Goal: Information Seeking & Learning: Learn about a topic

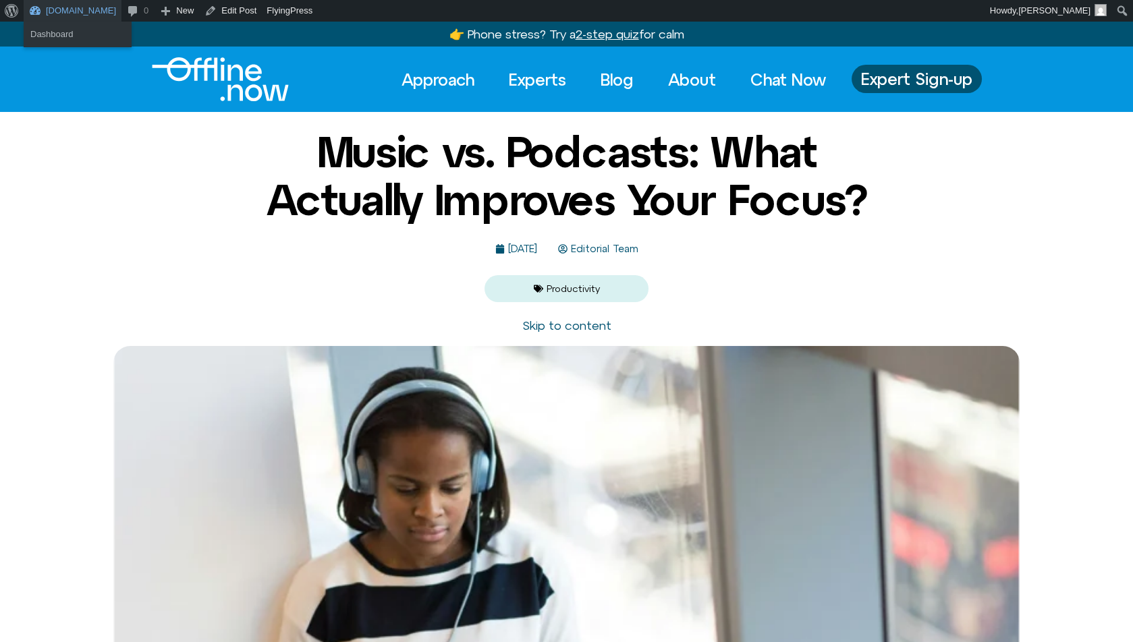
click at [83, 8] on link "Offline.now" at bounding box center [73, 11] width 98 height 22
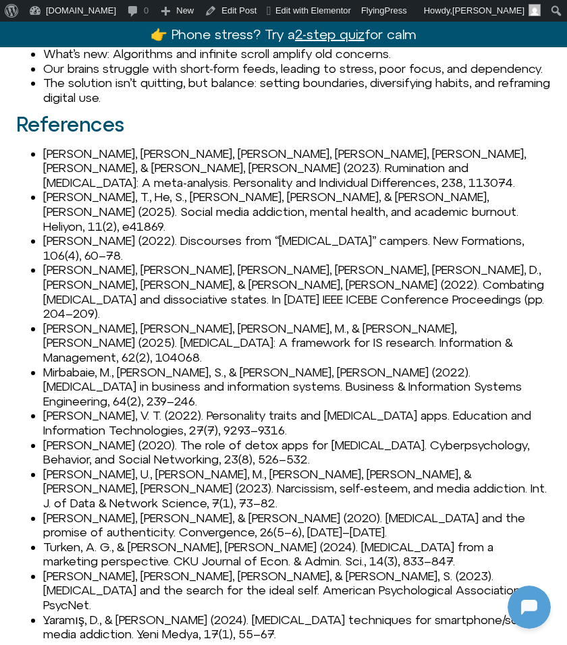
click at [248, 171] on li "Ejlali, E., Yildiz Durak, H., Aydin, T., & Arabaci, G. (2023). Rumination and d…" at bounding box center [296, 168] width 507 height 44
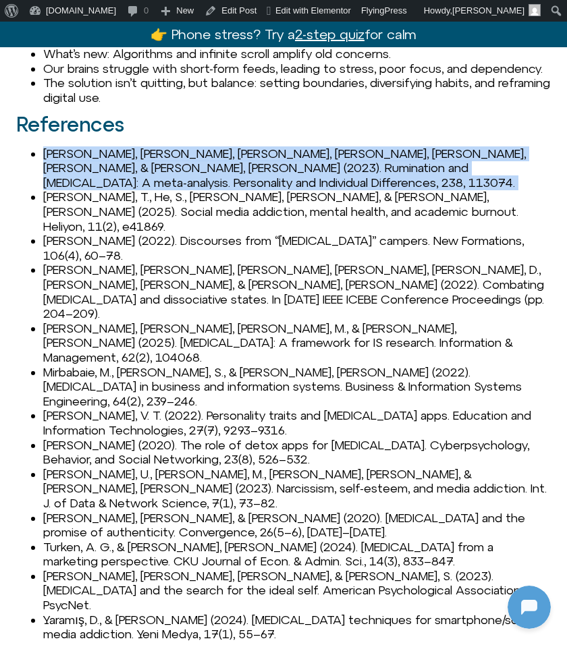
click at [248, 171] on li "Ejlali, E., Yildiz Durak, H., Aydin, T., & Arabaci, G. (2023). Rumination and d…" at bounding box center [296, 168] width 507 height 44
copy li "Ejlali, E., Yildiz Durak, H., Aydin, T., & Arabaci, G. (2023). Rumination and d…"
click at [345, 165] on li "Ejlali, E., Yildiz Durak, H., Aydin, T., & Arabaci, G. (2023). Rumination and d…" at bounding box center [296, 168] width 507 height 44
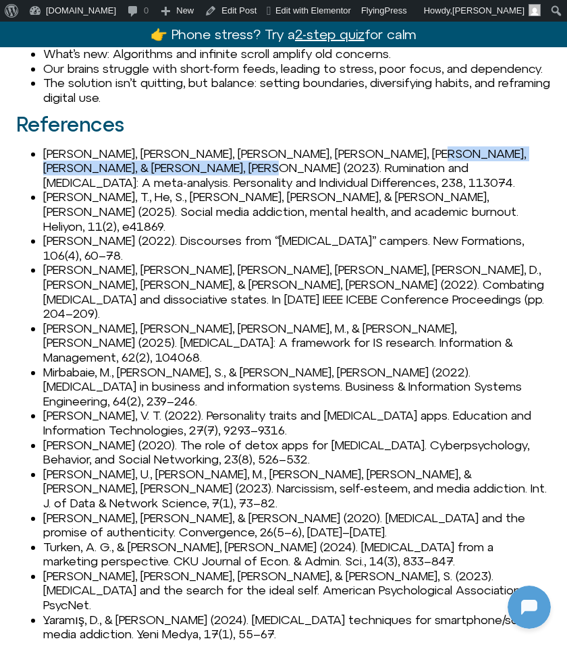
drag, startPoint x: 347, startPoint y: 165, endPoint x: 116, endPoint y: 185, distance: 231.6
click at [116, 185] on li "Ejlali, E., Yildiz Durak, H., Aydin, T., & Arabaci, G. (2023). Rumination and d…" at bounding box center [296, 168] width 507 height 44
copy li "Rumination and digital addiction: A meta-analysis"
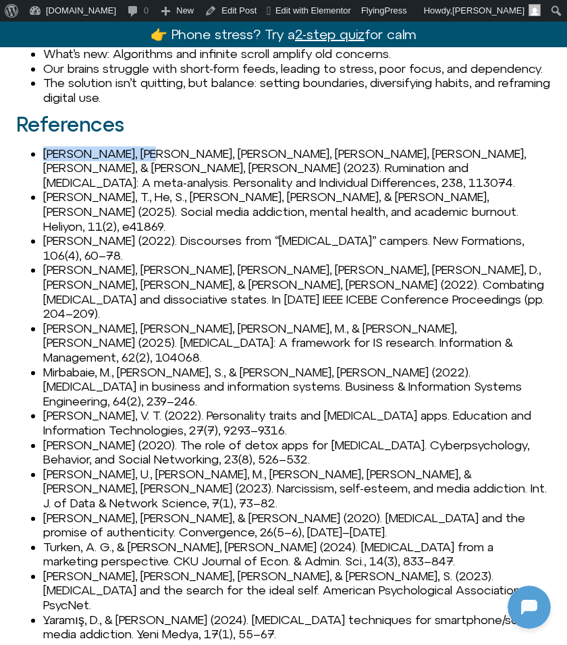
drag, startPoint x: 45, startPoint y: 165, endPoint x: 117, endPoint y: 163, distance: 72.9
click at [117, 163] on li "Ejlali, E., Yildiz Durak, H., Aydin, T., & Arabaci, G. (2023). Rumination and d…" at bounding box center [296, 168] width 507 height 44
copy li "Ejlali, E., Yildiz"
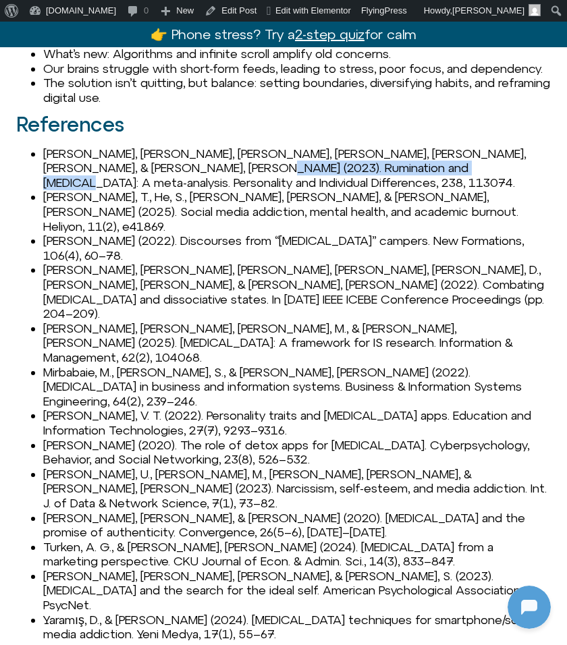
drag, startPoint x: 335, startPoint y: 186, endPoint x: 126, endPoint y: 183, distance: 209.9
click at [126, 183] on li "Ejlali, E., Yildiz Durak, H., Aydin, T., & Arabaci, G. (2023). Rumination and d…" at bounding box center [296, 168] width 507 height 44
copy li "Personality and Individual Differences"
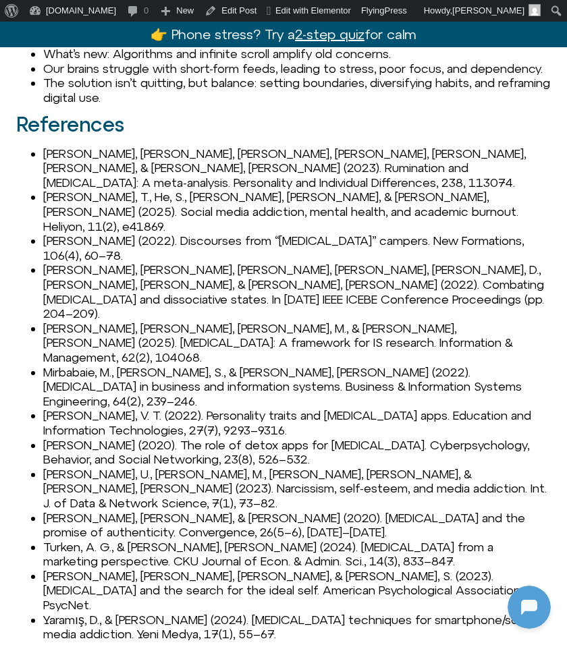
click at [333, 174] on li "Ejlali, E., Yildiz Durak, H., Aydin, T., & Arabaci, G. (2023). Rumination and d…" at bounding box center [296, 168] width 507 height 44
click at [118, 181] on li "Ejlali, E., Yildiz Durak, H., Aydin, T., & Arabaci, G. (2023). Rumination and d…" at bounding box center [296, 168] width 507 height 44
drag, startPoint x: 123, startPoint y: 181, endPoint x: 348, endPoint y: 184, distance: 225.4
click at [348, 184] on li "Ejlali, E., Yildiz Durak, H., Aydin, T., & Arabaci, G. (2023). Rumination and d…" at bounding box center [296, 168] width 507 height 44
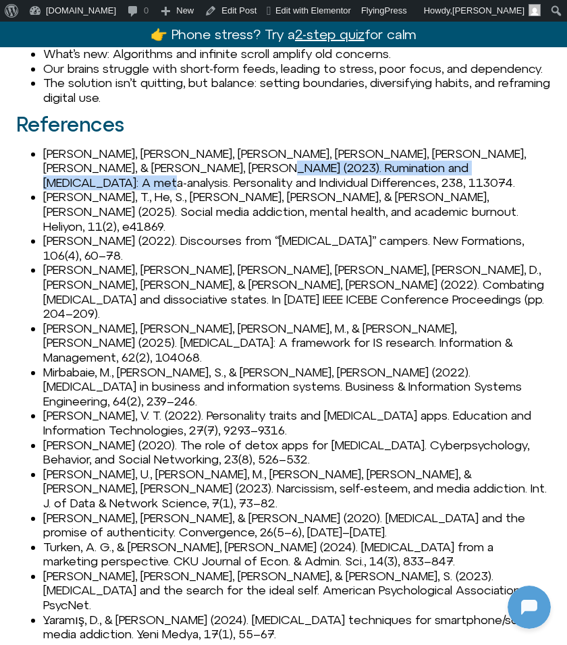
drag, startPoint x: 411, startPoint y: 182, endPoint x: 126, endPoint y: 185, distance: 284.8
click at [126, 185] on li "Ejlali, E., Yildiz Durak, H., Aydin, T., & Arabaci, G. (2023). Rumination and d…" at bounding box center [296, 168] width 507 height 44
copy li "Personality and Individual Differences, 238, 113074"
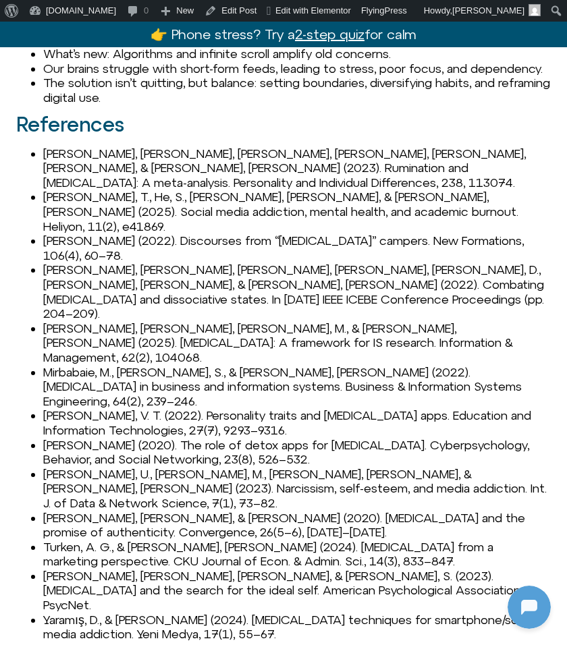
click at [403, 194] on li "[PERSON_NAME], T., He, S., [PERSON_NAME], [PERSON_NAME], & [PERSON_NAME], [PERS…" at bounding box center [296, 212] width 507 height 44
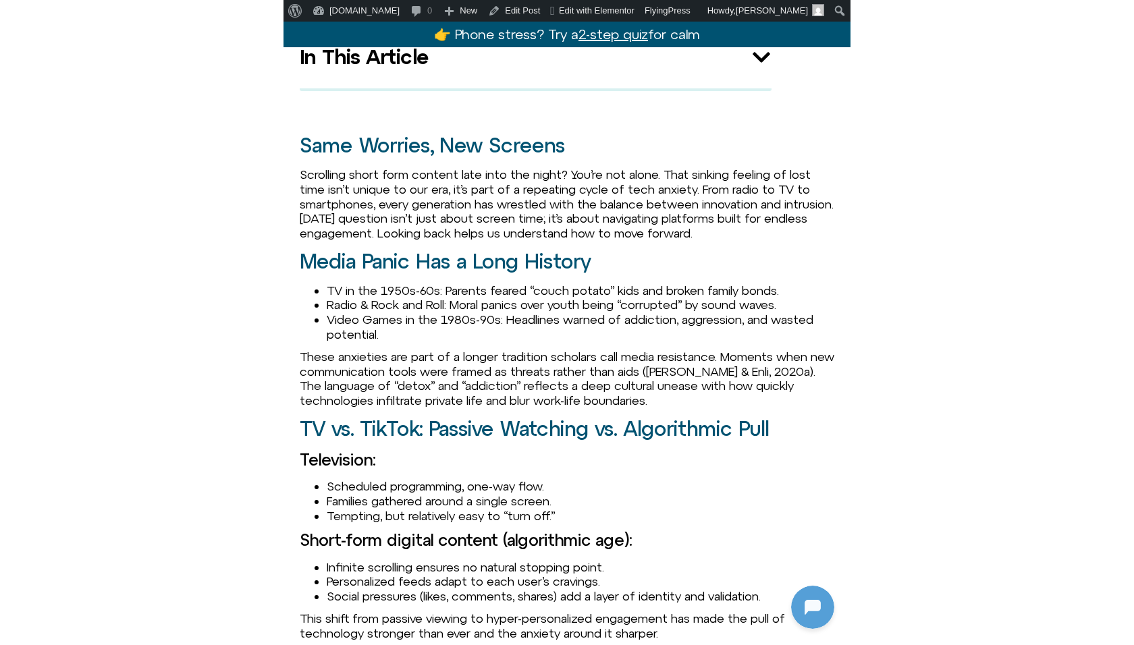
scroll to position [371, 0]
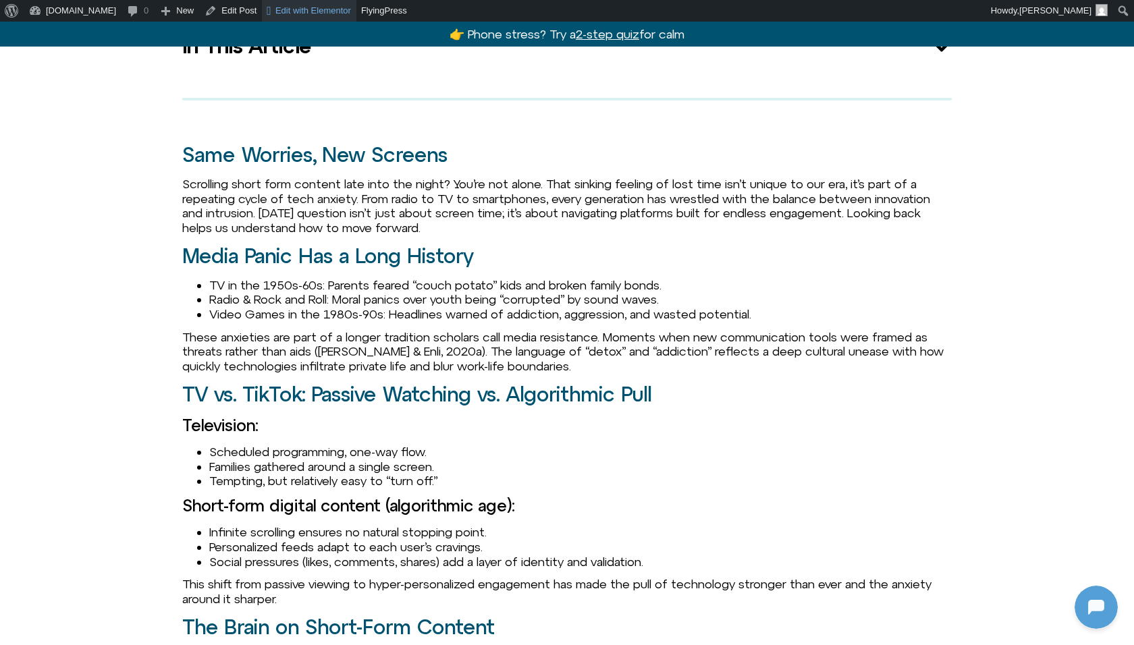
click at [275, 14] on span "Edit with Elementor" at bounding box center [313, 10] width 76 height 10
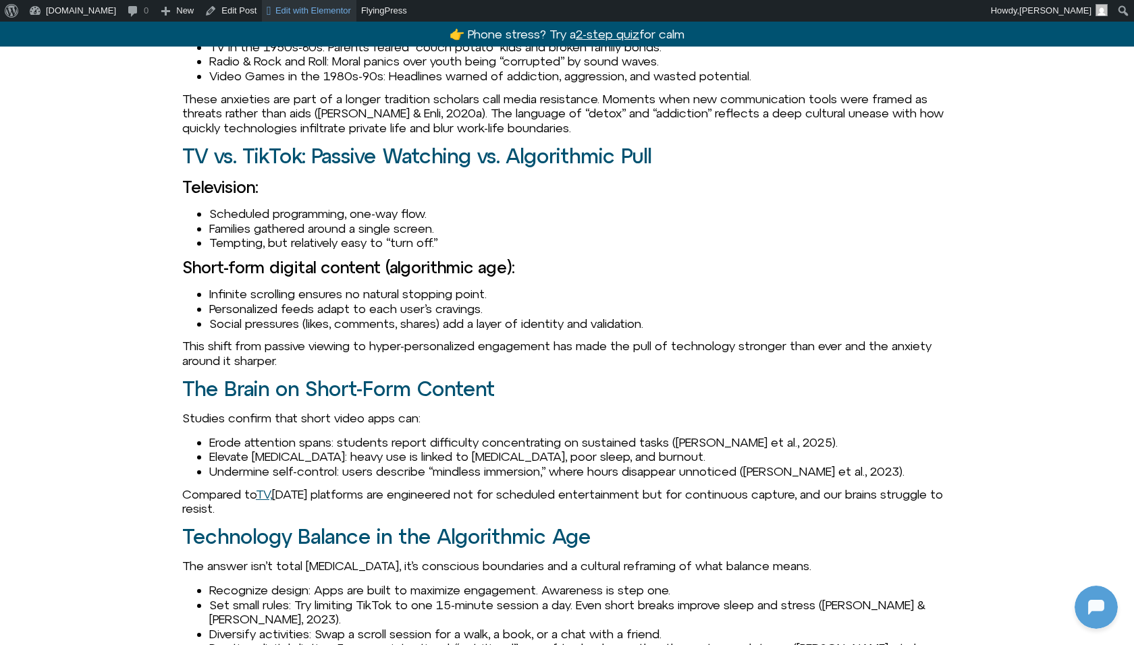
scroll to position [611, 0]
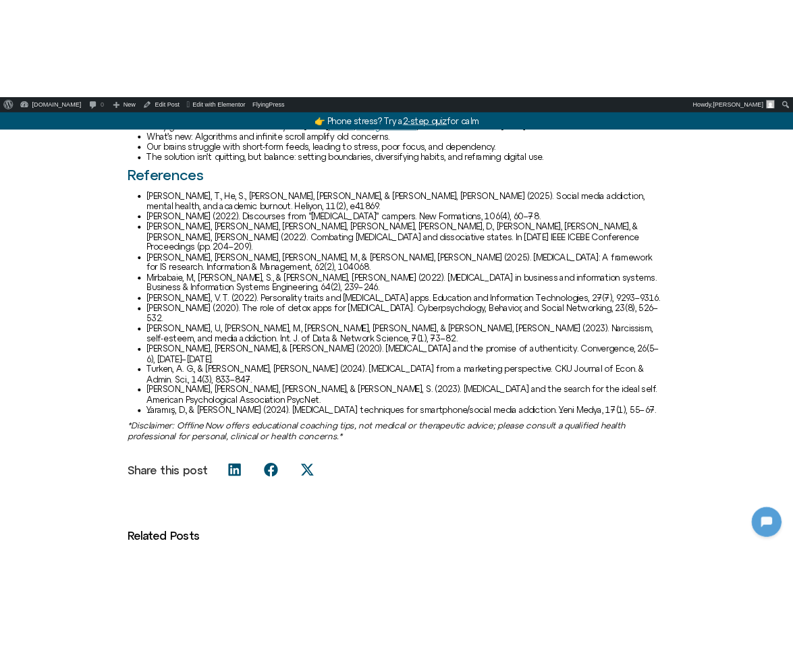
scroll to position [1316, 0]
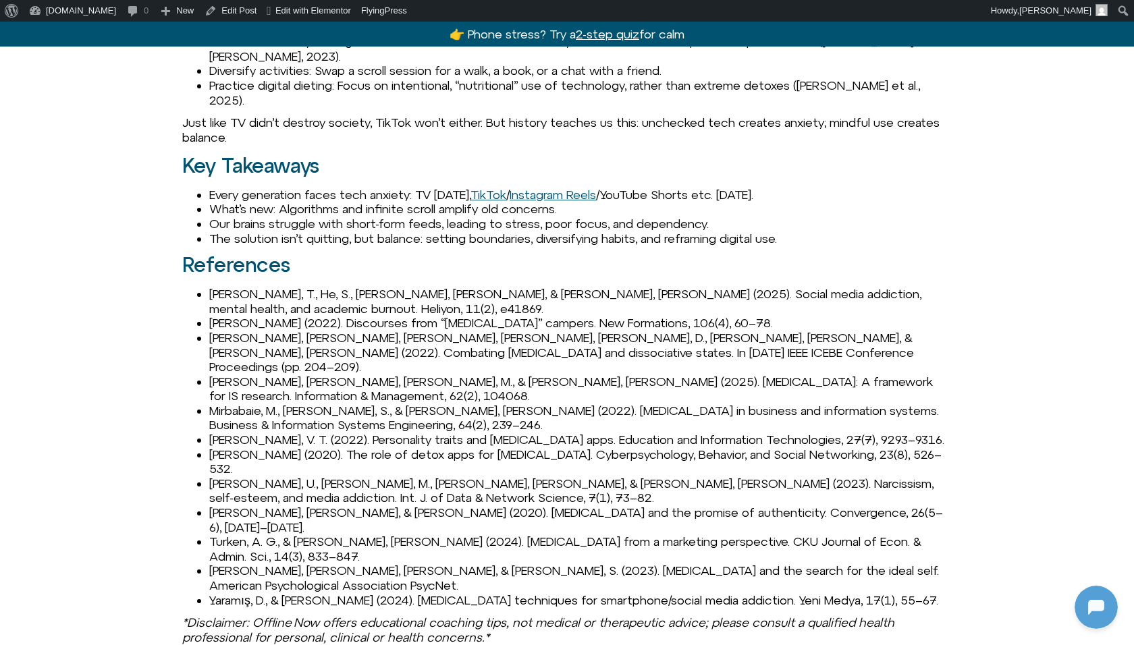
click at [246, 287] on span "[PERSON_NAME], T., He, S., [PERSON_NAME], [PERSON_NAME], & [PERSON_NAME], [PERS…" at bounding box center [565, 301] width 712 height 29
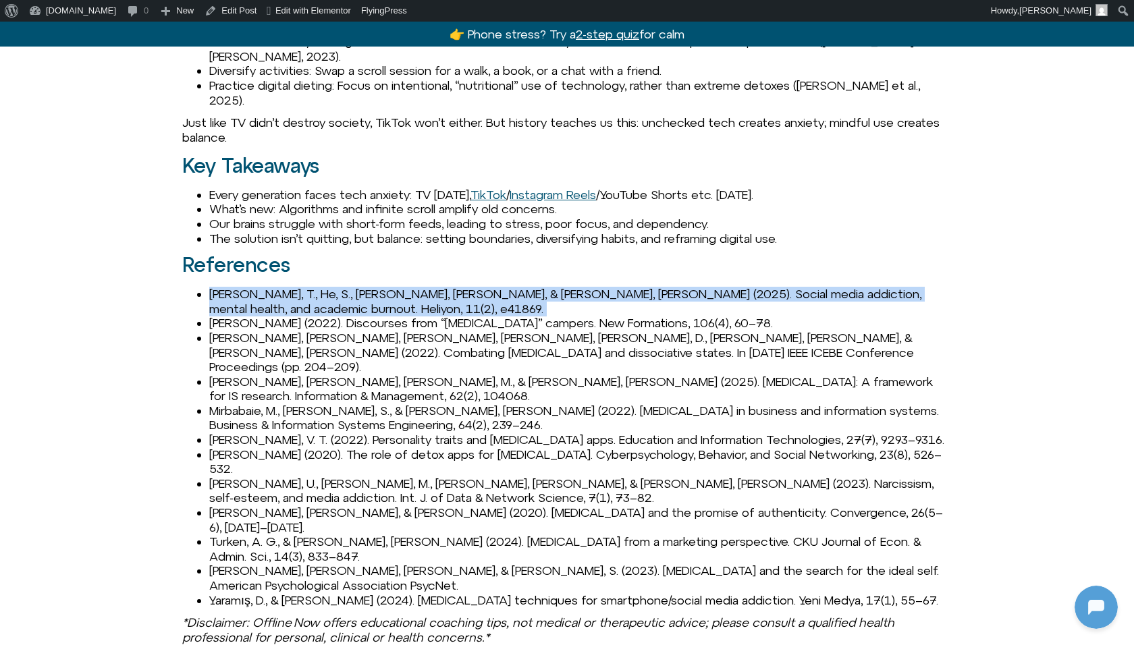
click at [246, 287] on span "[PERSON_NAME], T., He, S., [PERSON_NAME], [PERSON_NAME], & [PERSON_NAME], [PERS…" at bounding box center [565, 301] width 712 height 29
copy ul "[PERSON_NAME], T., He, S., [PERSON_NAME], [PERSON_NAME], & [PERSON_NAME], [PERS…"
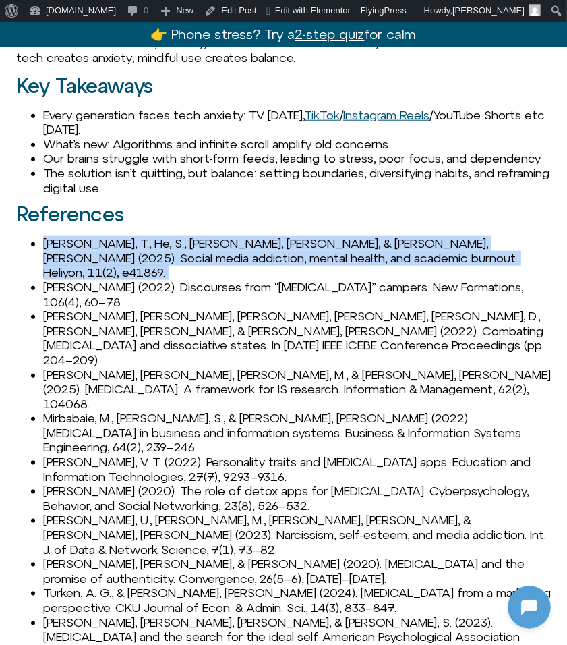
scroll to position [1489, 0]
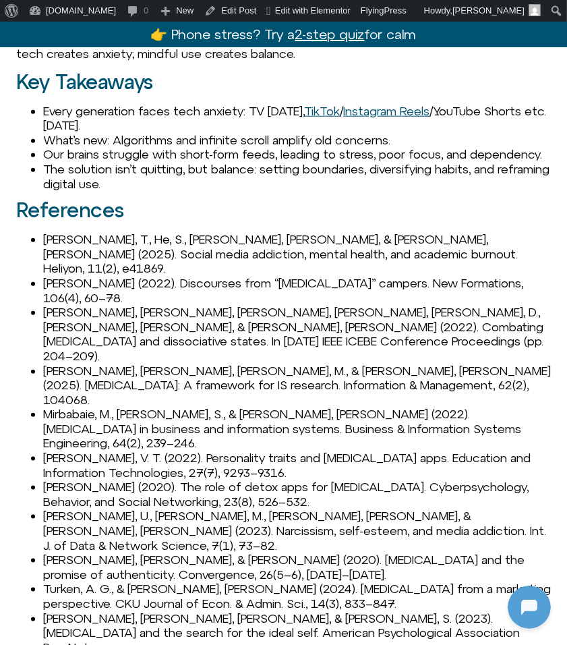
click at [128, 279] on li "[PERSON_NAME] (2022). Discourses from “[MEDICAL_DATA]” campers. New Formations,…" at bounding box center [297, 290] width 508 height 29
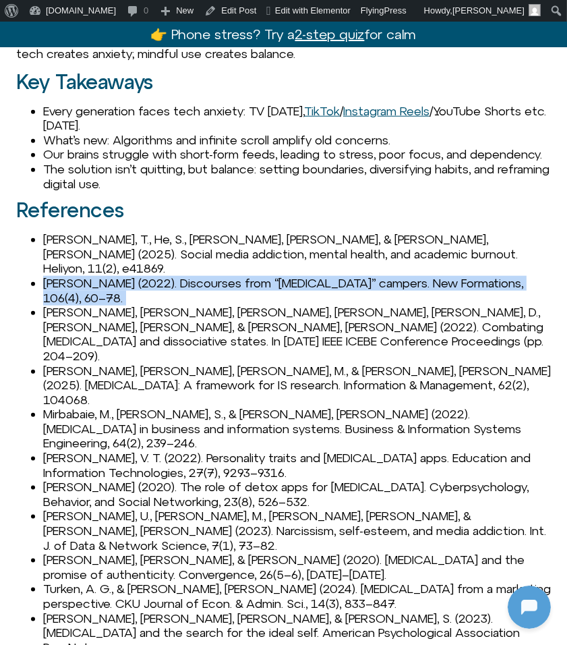
click at [128, 279] on li "[PERSON_NAME] (2022). Discourses from “[MEDICAL_DATA]” campers. New Formations,…" at bounding box center [297, 290] width 508 height 29
copy ul "[PERSON_NAME] (2022). Discourses from “[MEDICAL_DATA]” campers. New Formations,…"
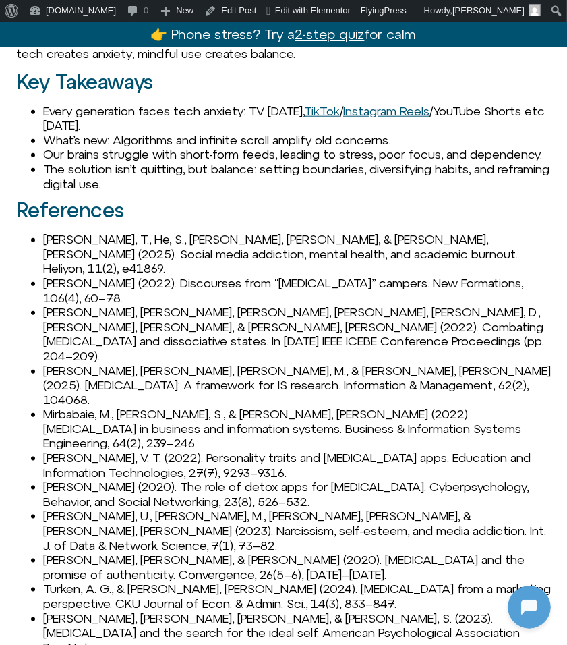
click at [72, 277] on li "[PERSON_NAME] (2022). Discourses from “[MEDICAL_DATA]” campers. New Formations,…" at bounding box center [297, 290] width 508 height 29
copy li "[PERSON_NAME]"
click at [108, 287] on li "[PERSON_NAME] (2022). Discourses from “[MEDICAL_DATA]” campers. New Formations,…" at bounding box center [297, 290] width 508 height 29
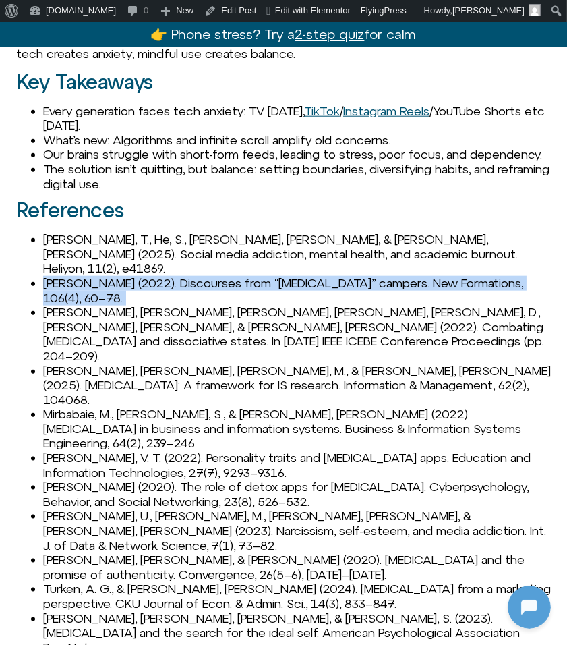
click at [108, 287] on li "[PERSON_NAME] (2022). Discourses from “[MEDICAL_DATA]” campers. New Formations,…" at bounding box center [297, 290] width 508 height 29
copy ul "[PERSON_NAME] (2022). Discourses from “[MEDICAL_DATA]” campers. New Formations,…"
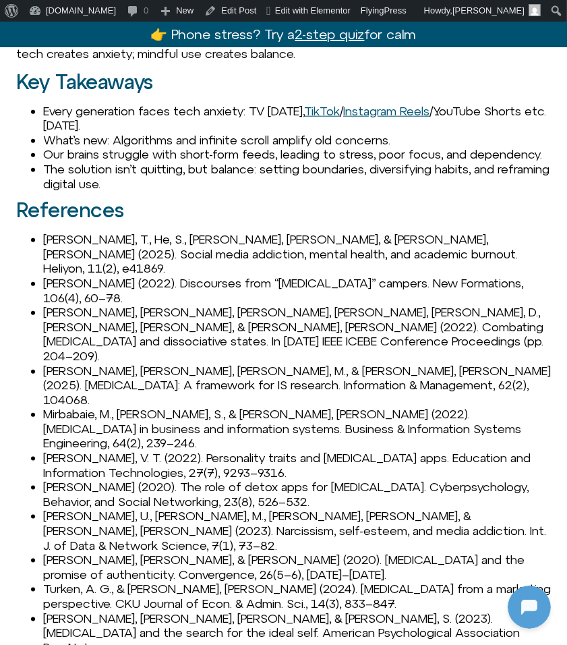
click at [66, 273] on span "[PERSON_NAME], T., He, S., [PERSON_NAME], [PERSON_NAME], & [PERSON_NAME], [PERS…" at bounding box center [280, 253] width 475 height 43
drag, startPoint x: 156, startPoint y: 281, endPoint x: 334, endPoint y: 277, distance: 178.2
click at [335, 277] on li "[PERSON_NAME] (2022). Discourses from “[MEDICAL_DATA]” campers. New Formations,…" at bounding box center [297, 290] width 508 height 29
click at [149, 282] on li "[PERSON_NAME] (2022). Discourses from “[MEDICAL_DATA]” campers. New Formations,…" at bounding box center [297, 290] width 508 height 29
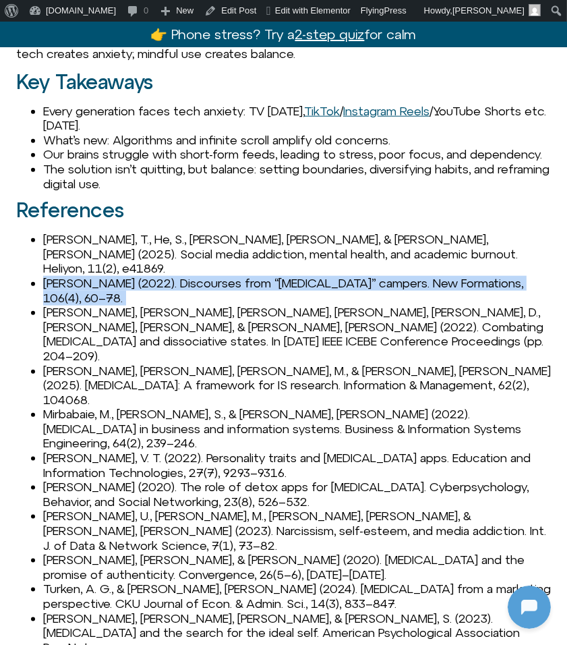
click at [149, 282] on li "[PERSON_NAME] (2022). Discourses from “[MEDICAL_DATA]” campers. New Formations,…" at bounding box center [297, 290] width 508 height 29
copy ul "[PERSON_NAME] (2022). Discourses from “[MEDICAL_DATA]” campers. New Formations,…"
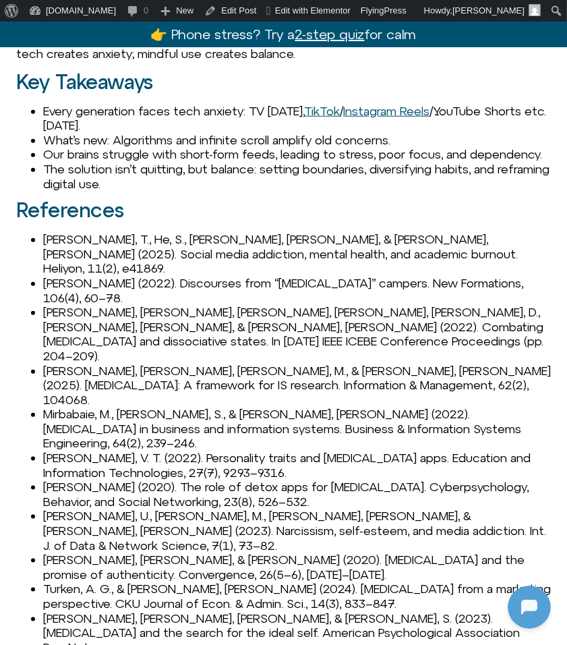
click at [89, 325] on li "[PERSON_NAME], [PERSON_NAME], [PERSON_NAME], [PERSON_NAME], [PERSON_NAME], D., …" at bounding box center [297, 334] width 508 height 58
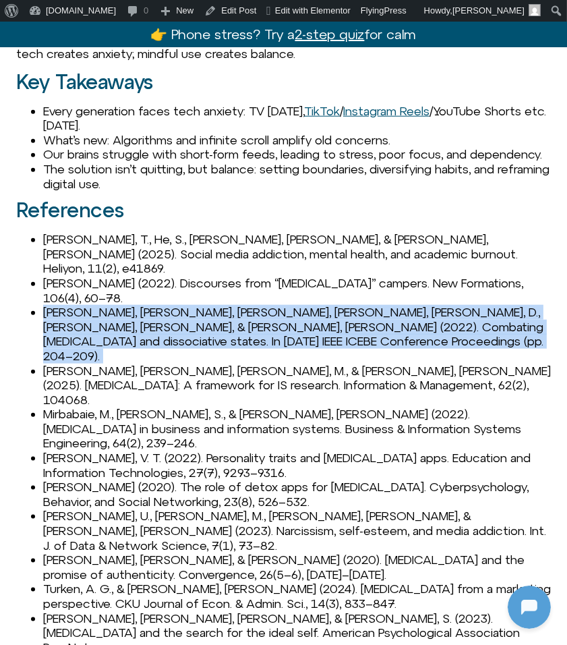
click at [89, 325] on li "[PERSON_NAME], [PERSON_NAME], [PERSON_NAME], [PERSON_NAME], [PERSON_NAME], D., …" at bounding box center [297, 334] width 508 height 58
click at [59, 315] on li "[PERSON_NAME], [PERSON_NAME], [PERSON_NAME], [PERSON_NAME], [PERSON_NAME], D., …" at bounding box center [297, 334] width 508 height 58
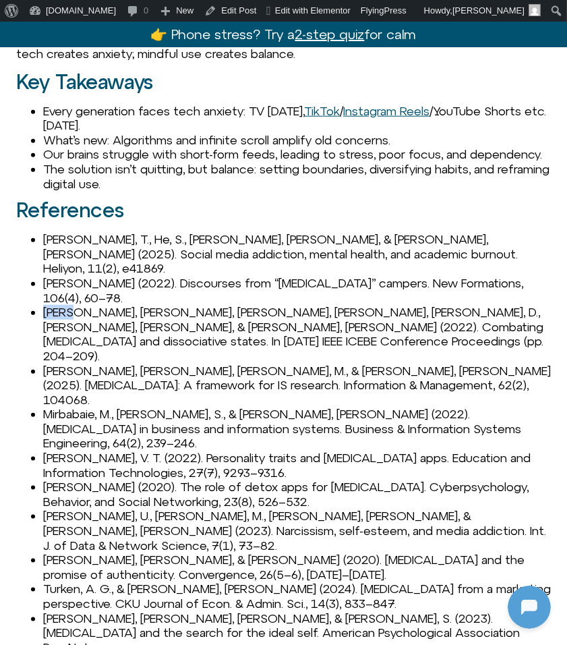
click at [59, 315] on li "[PERSON_NAME], [PERSON_NAME], [PERSON_NAME], [PERSON_NAME], [PERSON_NAME], D., …" at bounding box center [297, 334] width 508 height 58
click at [84, 318] on li "[PERSON_NAME], [PERSON_NAME], [PERSON_NAME], [PERSON_NAME], [PERSON_NAME], D., …" at bounding box center [297, 334] width 508 height 58
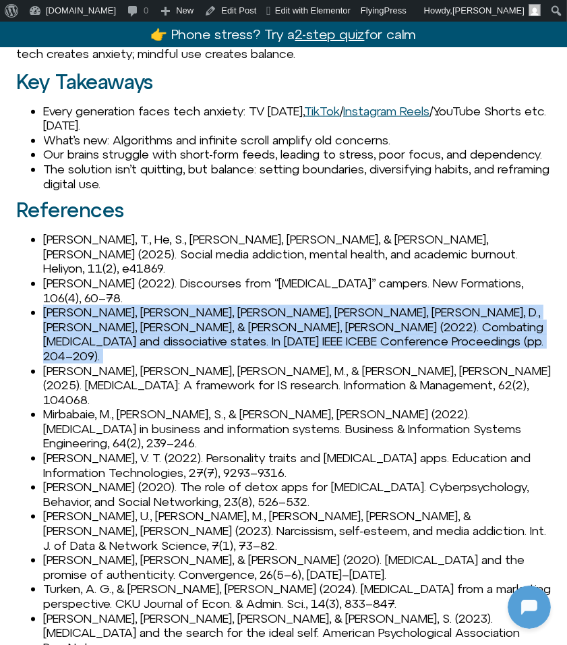
click at [84, 318] on li "[PERSON_NAME], [PERSON_NAME], [PERSON_NAME], [PERSON_NAME], [PERSON_NAME], D., …" at bounding box center [297, 334] width 508 height 58
copy ul "[PERSON_NAME], [PERSON_NAME], [PERSON_NAME], [PERSON_NAME], [PERSON_NAME], D., …"
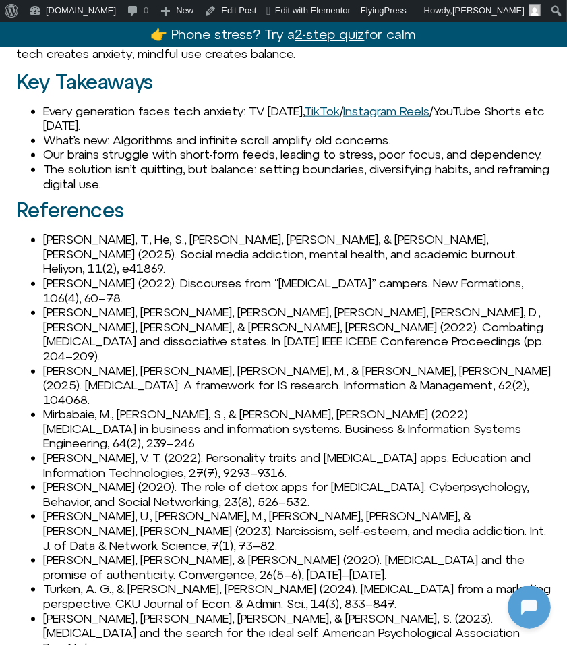
click at [61, 364] on li "[PERSON_NAME], [PERSON_NAME], [PERSON_NAME], M., & [PERSON_NAME], [PERSON_NAME]…" at bounding box center [297, 386] width 508 height 44
copy li "[PERSON_NAME]"
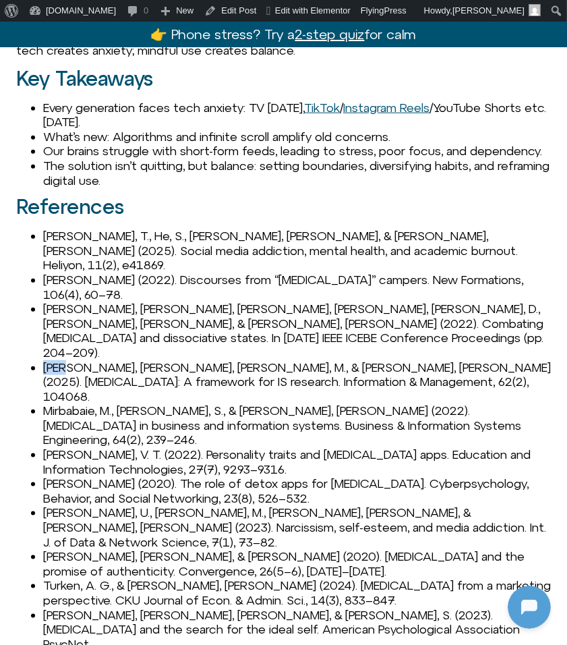
scroll to position [1539, 0]
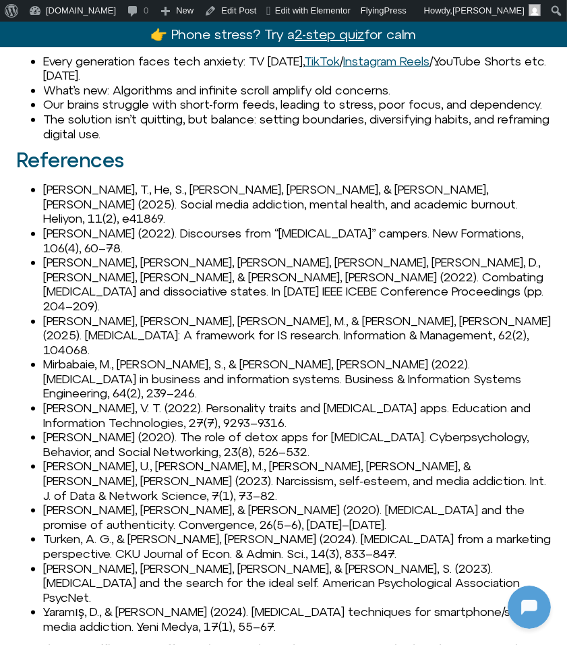
click at [173, 357] on li "Mirbabaie, M., [PERSON_NAME], S., & [PERSON_NAME], [PERSON_NAME] (2022). [MEDIC…" at bounding box center [297, 379] width 508 height 44
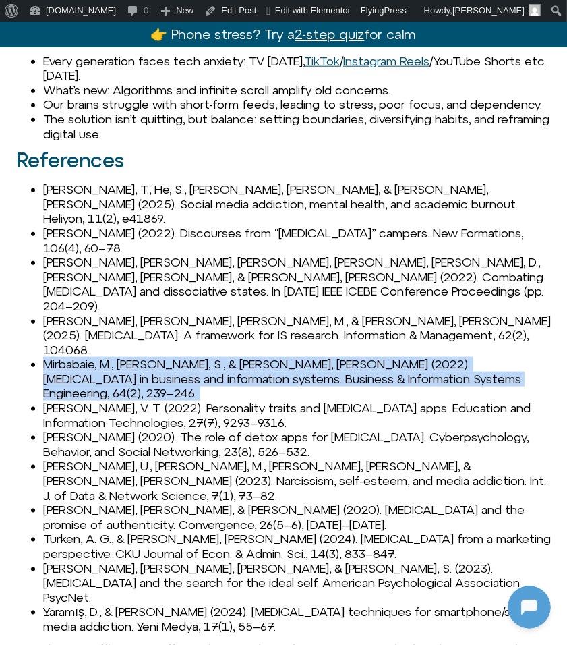
click at [173, 357] on li "Mirbabaie, M., [PERSON_NAME], S., & [PERSON_NAME], [PERSON_NAME] (2022). [MEDIC…" at bounding box center [297, 379] width 508 height 44
copy ul "Mirbabaie, M., [PERSON_NAME], S., & [PERSON_NAME], [PERSON_NAME] (2022). [MEDIC…"
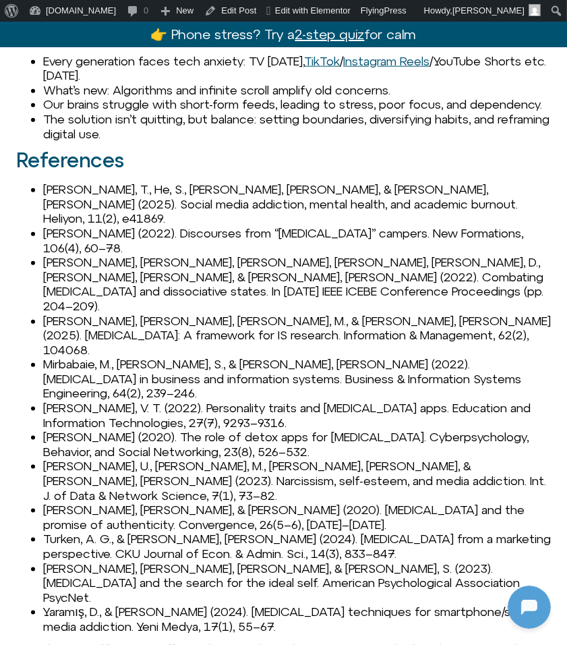
click at [58, 401] on li "[PERSON_NAME], V. T. (2022). Personality traits and [MEDICAL_DATA] apps. Educat…" at bounding box center [297, 415] width 508 height 29
copy li "[PERSON_NAME]"
click at [61, 459] on li "[PERSON_NAME], U., [PERSON_NAME], M., [PERSON_NAME], [PERSON_NAME], & [PERSON_N…" at bounding box center [297, 481] width 508 height 44
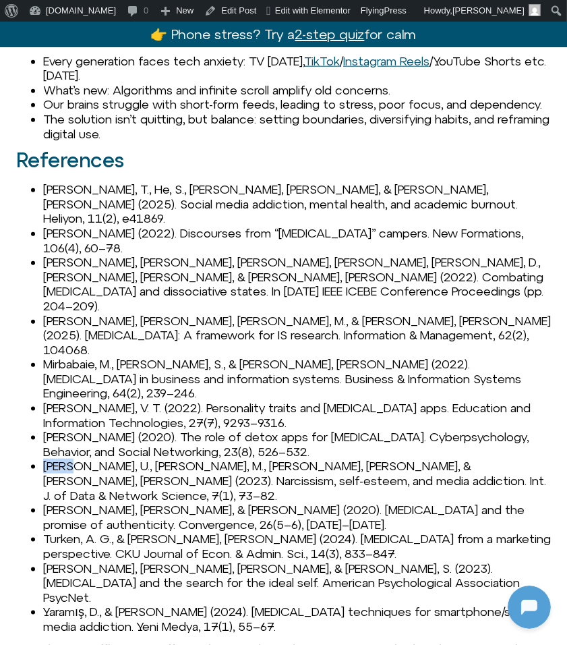
copy li "Suhud"
click at [122, 459] on li "[PERSON_NAME], U., [PERSON_NAME], M., [PERSON_NAME], [PERSON_NAME], & [PERSON_N…" at bounding box center [297, 481] width 508 height 44
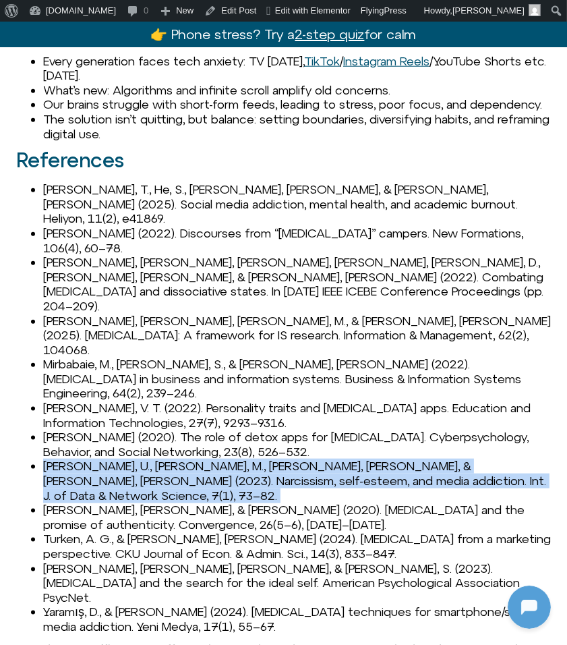
click at [122, 459] on li "[PERSON_NAME], U., [PERSON_NAME], M., [PERSON_NAME], [PERSON_NAME], & [PERSON_N…" at bounding box center [297, 481] width 508 height 44
